Goal: Information Seeking & Learning: Learn about a topic

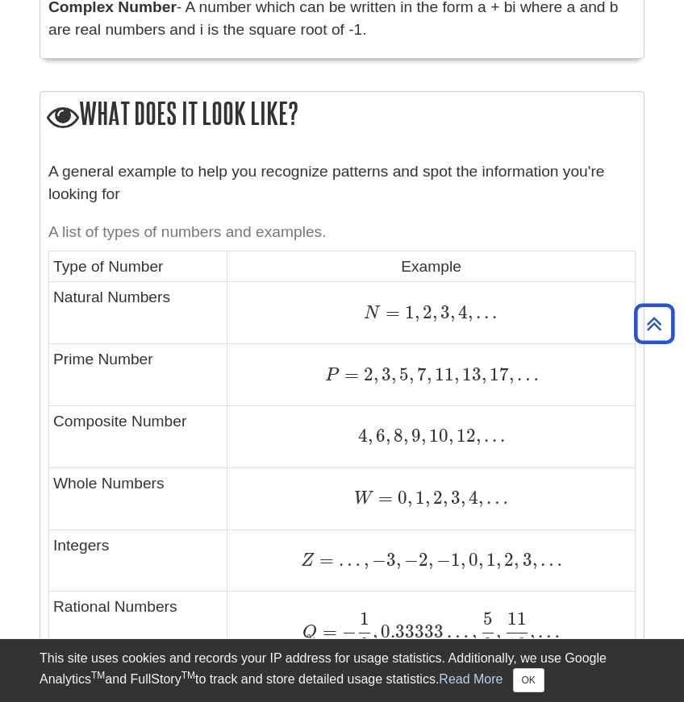
scroll to position [800, 0]
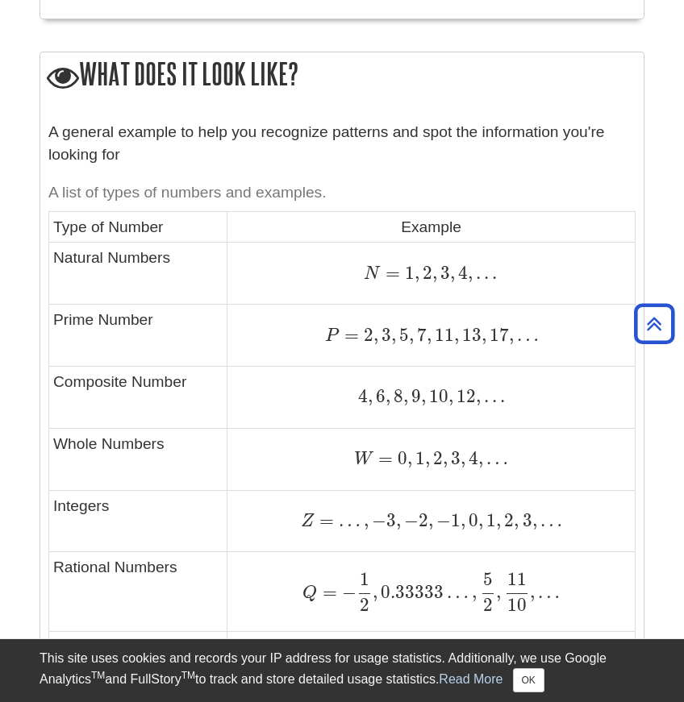
click at [62, 195] on caption "A list of types of numbers and examples." at bounding box center [341, 193] width 587 height 36
click at [45, 208] on div "A general example to help you recognize patterns and spot the information you'r…" at bounding box center [341, 507] width 603 height 789
click at [55, 223] on td "Type of Number" at bounding box center [138, 227] width 178 height 31
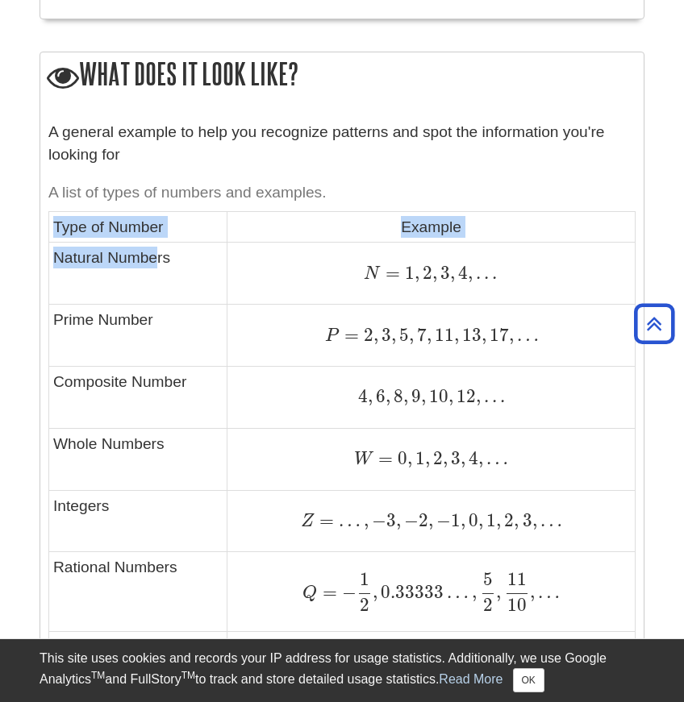
drag, startPoint x: 56, startPoint y: 223, endPoint x: 155, endPoint y: 247, distance: 102.1
click at [155, 247] on tbody "Type of Number Example Natural Numbers N = 1 , 2 , 3 , 4 , . . . N = 1 , 2 , 3 …" at bounding box center [342, 523] width 586 height 623
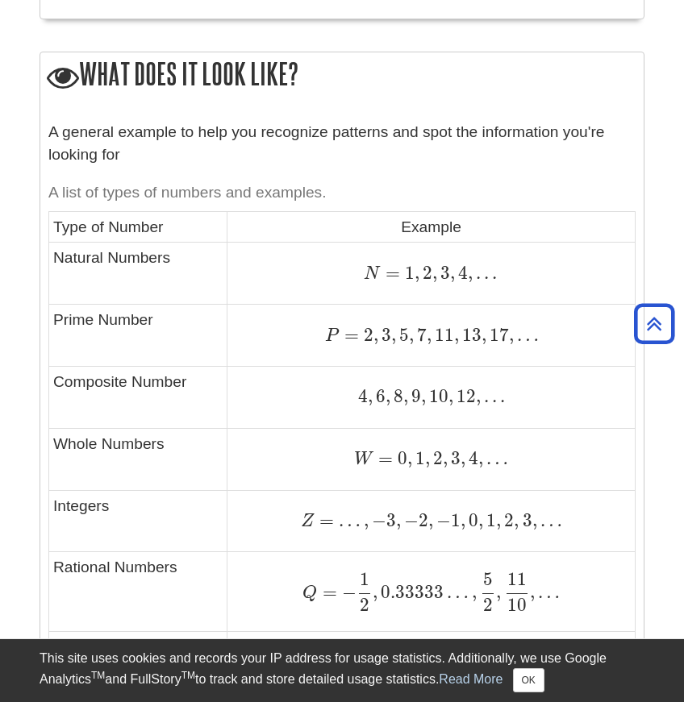
drag, startPoint x: 161, startPoint y: 284, endPoint x: 117, endPoint y: 265, distance: 48.1
click at [162, 285] on td "Natural Numbers" at bounding box center [138, 274] width 178 height 62
drag, startPoint x: 70, startPoint y: 255, endPoint x: 545, endPoint y: 285, distance: 476.0
click at [545, 285] on tr "Natural Numbers N = 1 , 2 , 3 , 4 , . . . N = 1 , 2 , 3 , 4 , . . ." at bounding box center [342, 274] width 586 height 62
copy tr "Natural Numbers N = 1 , 2 , 3 , 4 , . . ."
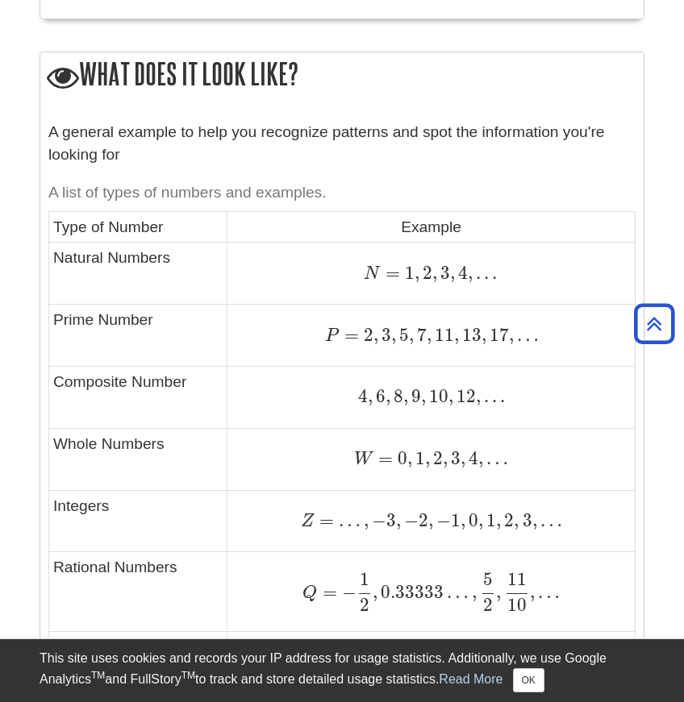
drag, startPoint x: 210, startPoint y: 389, endPoint x: 195, endPoint y: 382, distance: 16.6
click at [210, 389] on td "Composite Number" at bounding box center [138, 398] width 178 height 62
click at [54, 320] on td "Prime Number" at bounding box center [138, 336] width 178 height 62
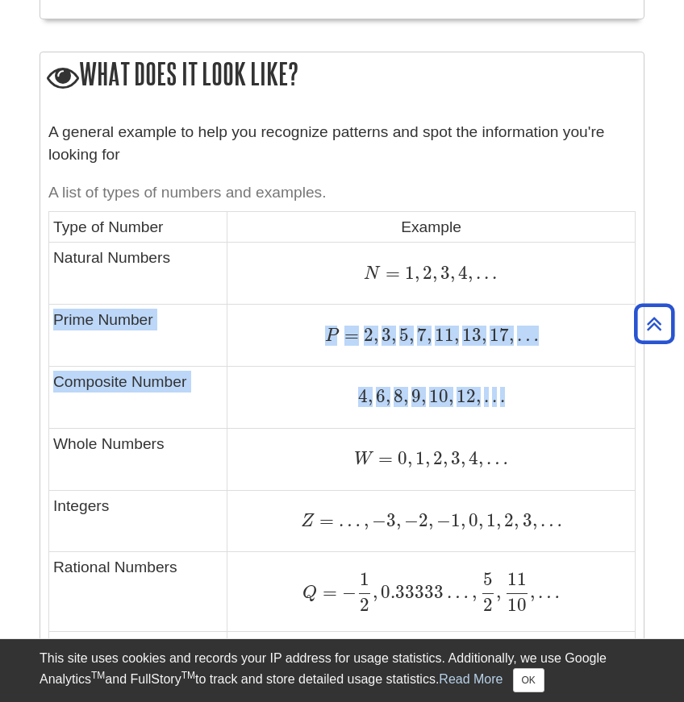
drag, startPoint x: 56, startPoint y: 316, endPoint x: 590, endPoint y: 403, distance: 541.7
click at [590, 403] on tbody "Type of Number Example Natural Numbers N = 1 , 2 , 3 , 4 , . . . N = 1 , 2 , 3 …" at bounding box center [342, 523] width 586 height 623
copy tbody "Prime Number P = 2 , 3 , 5 , 7 , 11 , 13 , 17 , … P = 2 , 3 , 5 , 7 , 11 , 13 ,…"
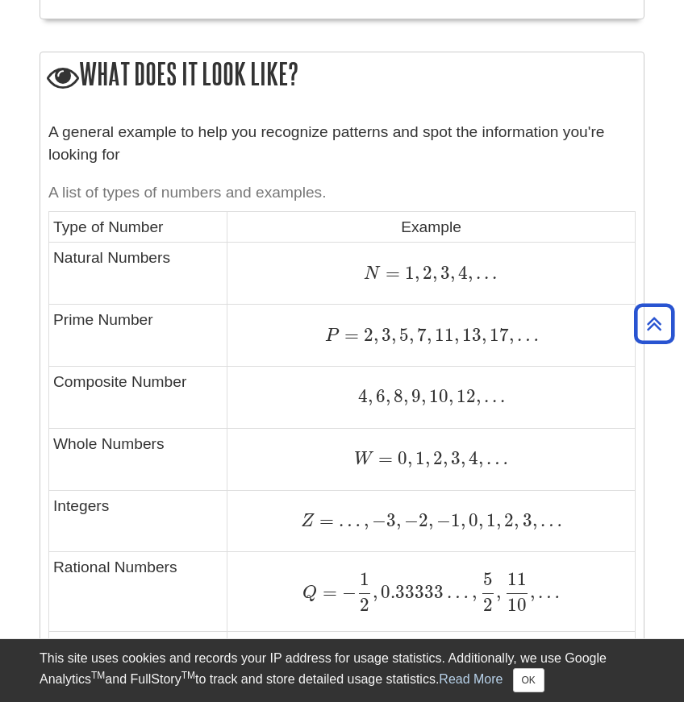
click at [94, 233] on td "Type of Number" at bounding box center [138, 227] width 178 height 31
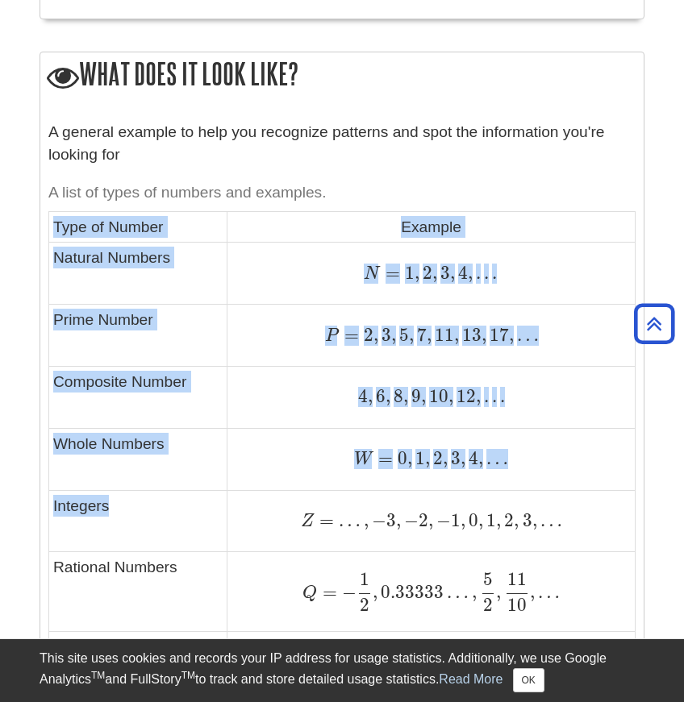
drag, startPoint x: 55, startPoint y: 224, endPoint x: 460, endPoint y: 502, distance: 491.9
click at [460, 502] on tbody "Type of Number Example Natural Numbers N = 1 , 2 , 3 , 4 , . . . N = 1 , 2 , 3 …" at bounding box center [342, 523] width 586 height 623
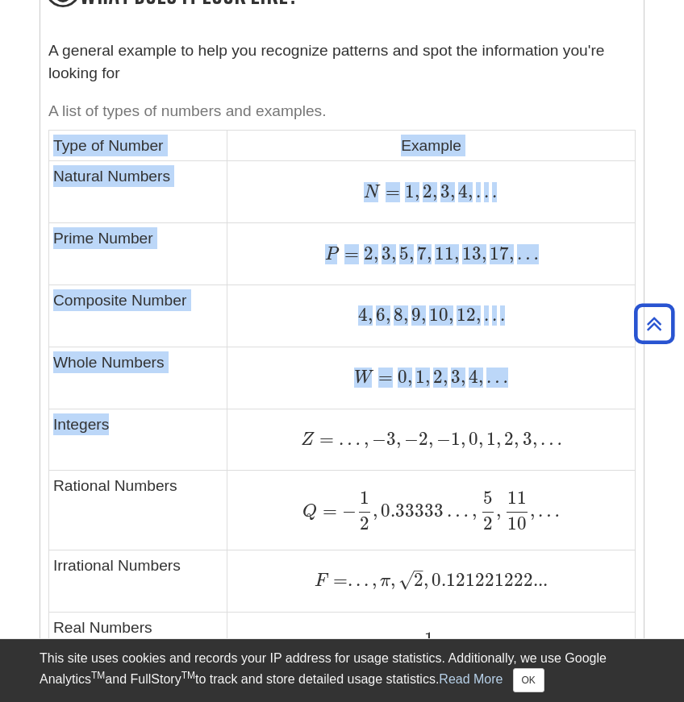
scroll to position [881, 0]
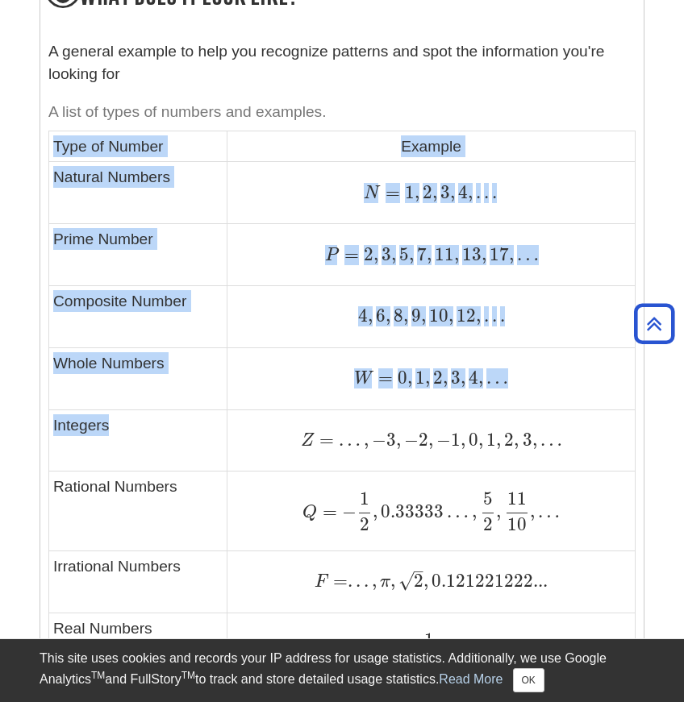
click at [131, 306] on td "Composite Number" at bounding box center [138, 317] width 178 height 62
click at [73, 166] on td "Natural Numbers" at bounding box center [138, 193] width 178 height 62
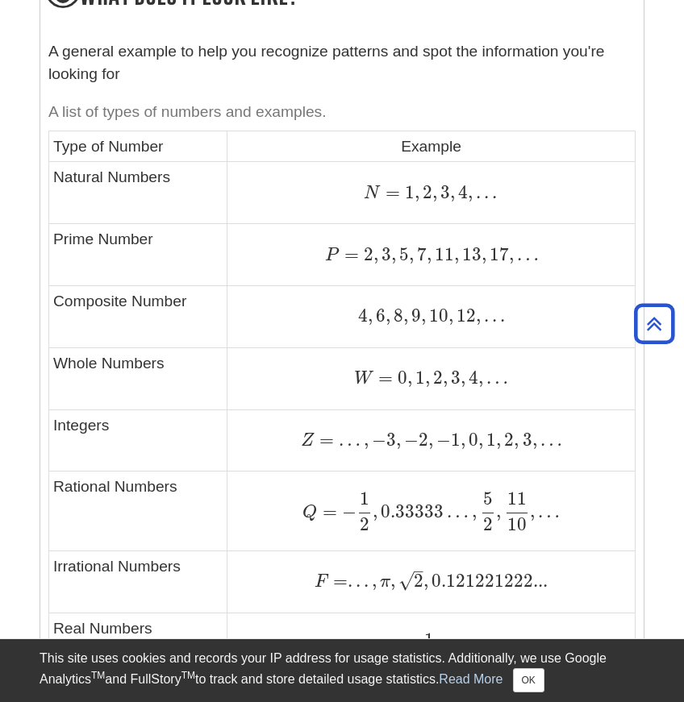
click at [58, 149] on td "Type of Number" at bounding box center [138, 146] width 178 height 31
click at [55, 140] on td "Type of Number" at bounding box center [138, 146] width 178 height 31
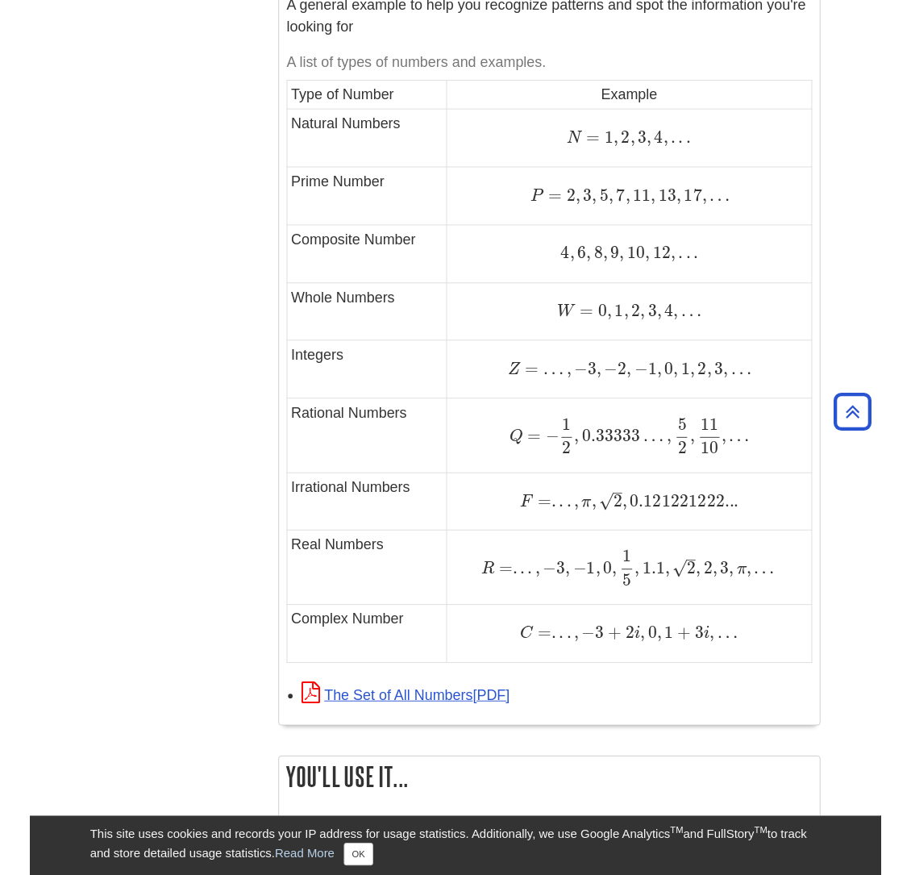
scroll to position [852, 0]
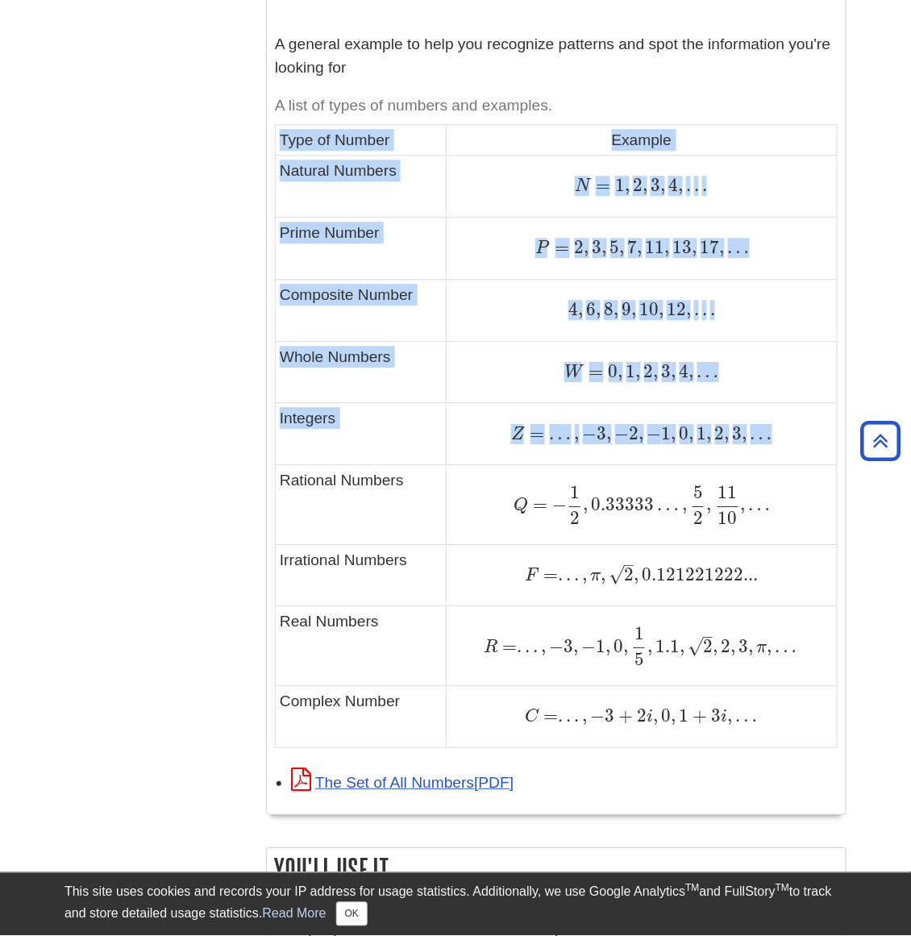
drag, startPoint x: 281, startPoint y: 140, endPoint x: 801, endPoint y: 439, distance: 598.9
click at [683, 439] on tbody "Type of Number Example Natural Numbers N = 1 , 2 , 3 , 4 , . . . N = 1 , 2 , 3 …" at bounding box center [557, 435] width 562 height 623
copy tbody "Type of Number Example Natural Numbers N = 1 , 2 , 3 , 4 , . . . N = 1 , 2 , 3 …"
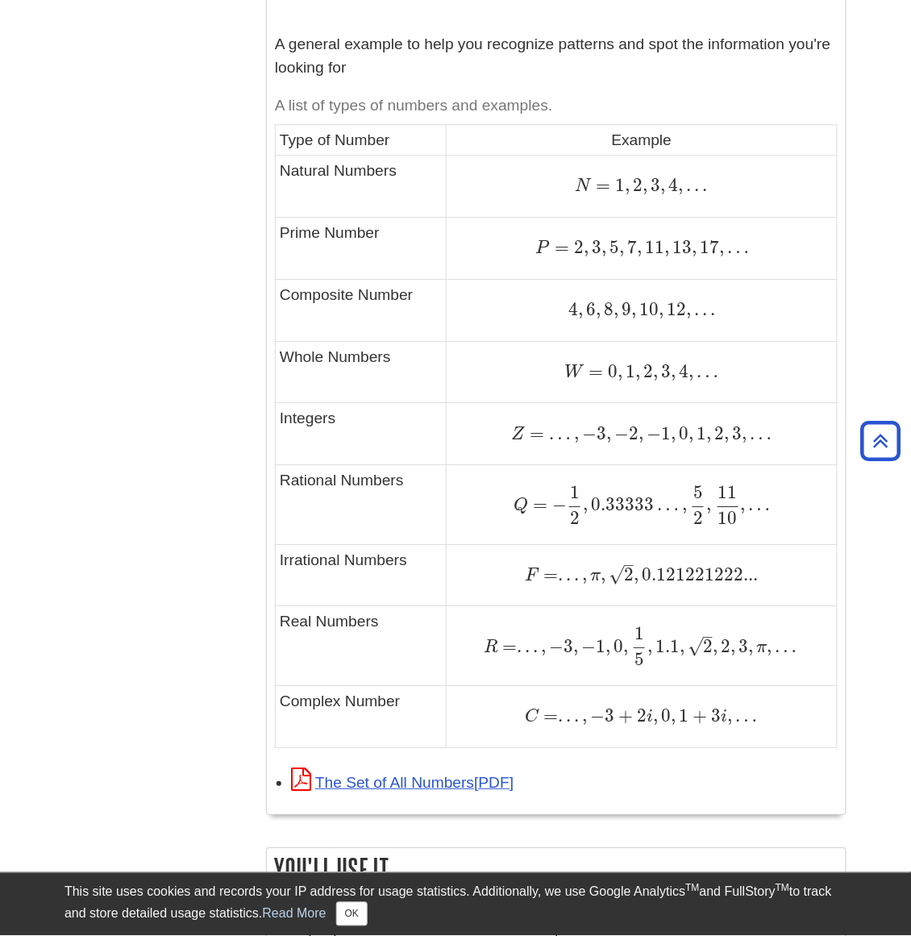
click at [683, 510] on span "…" at bounding box center [758, 505] width 25 height 22
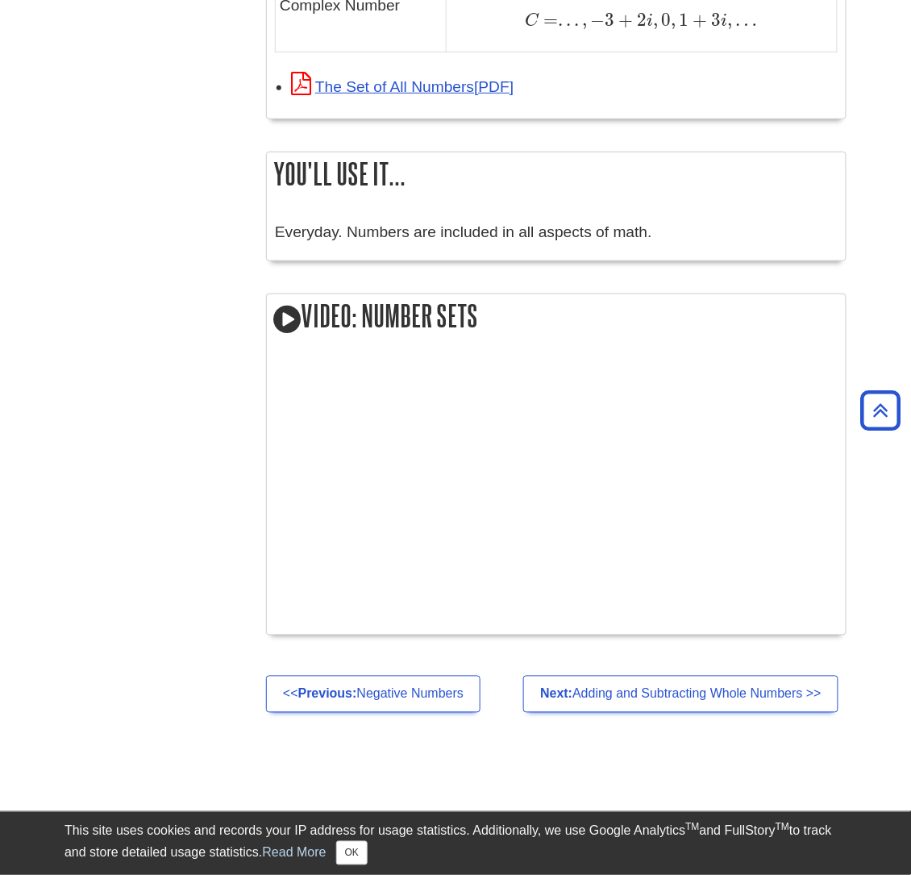
scroll to position [1281, 0]
